Goal: Transaction & Acquisition: Purchase product/service

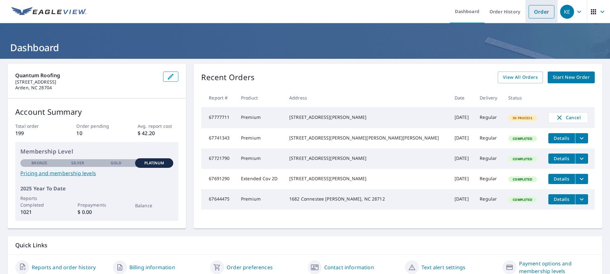
click at [547, 11] on link "Order" at bounding box center [542, 11] width 26 height 13
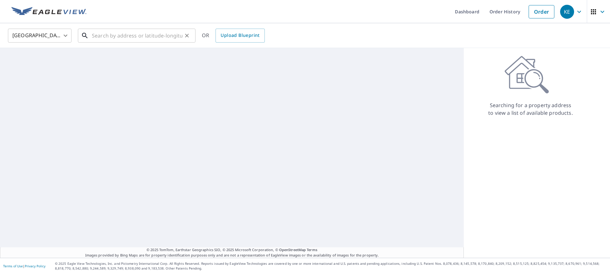
click at [162, 34] on input "text" at bounding box center [137, 36] width 91 height 18
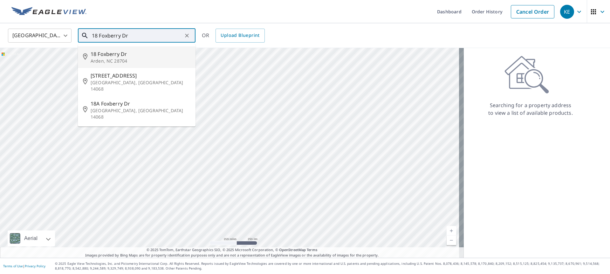
click at [140, 59] on p "Arden, NC 28704" at bounding box center [141, 61] width 100 height 6
type input "18 Foxberry Dr Arden, NC 28704"
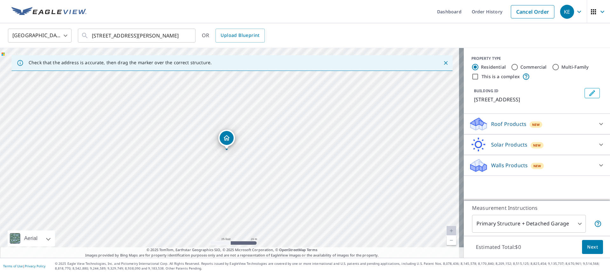
drag, startPoint x: 230, startPoint y: 142, endPoint x: 227, endPoint y: 140, distance: 3.8
click at [471, 124] on icon at bounding box center [479, 122] width 16 height 8
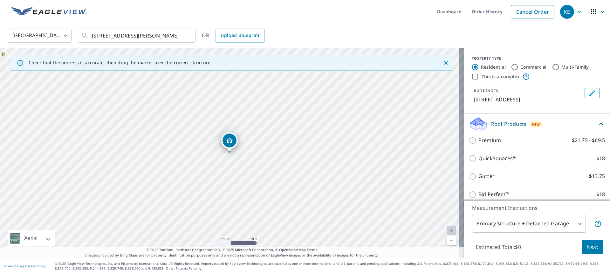
click at [480, 146] on div "Premium $21.75 - $69.5" at bounding box center [537, 140] width 136 height 18
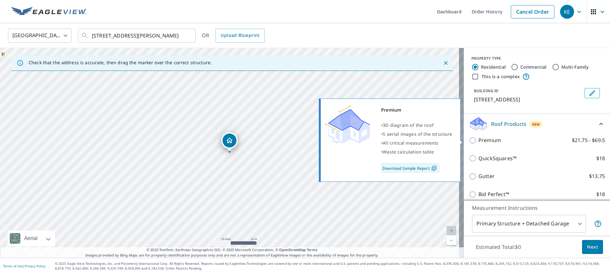
click at [479, 141] on p "Premium" at bounding box center [490, 140] width 23 height 8
click at [478, 141] on input "Premium $21.75 - $69.5" at bounding box center [474, 141] width 10 height 8
checkbox input "true"
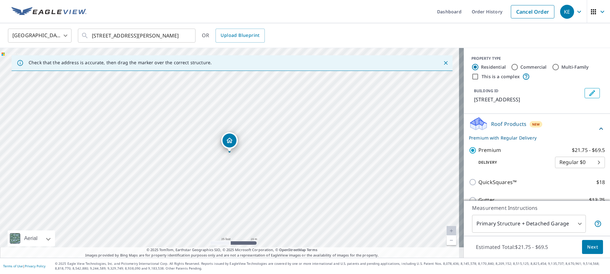
click at [587, 248] on span "Next" at bounding box center [592, 247] width 11 height 8
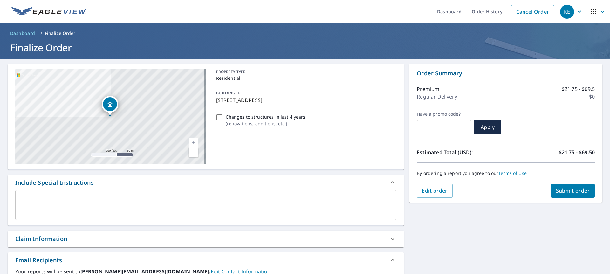
click at [565, 191] on span "Submit order" at bounding box center [573, 190] width 34 height 7
